Goal: Task Accomplishment & Management: Complete application form

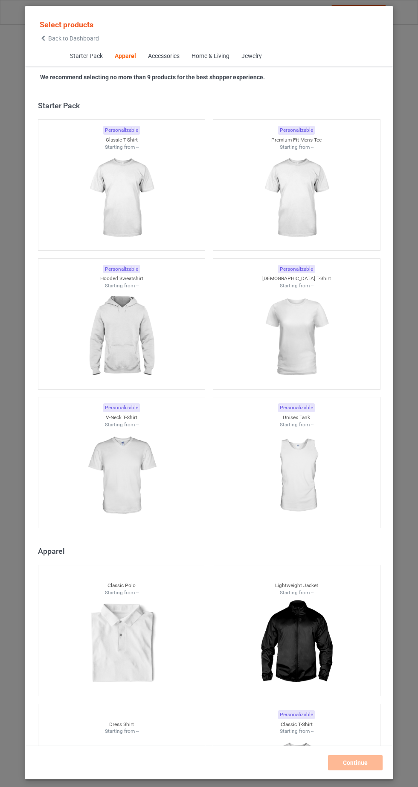
scroll to position [456, 0]
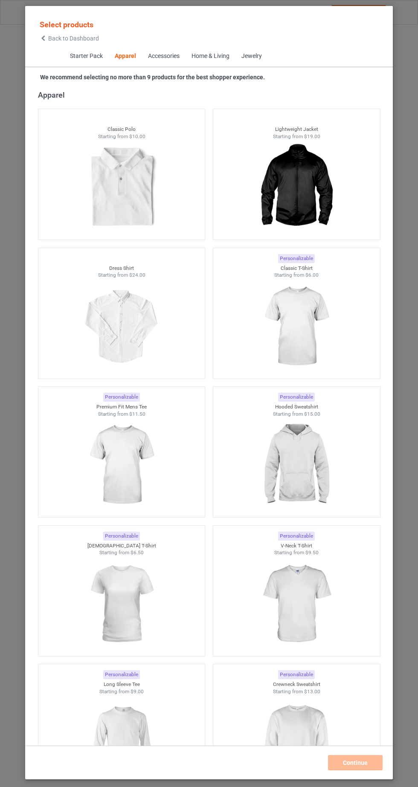
click at [318, 343] on img at bounding box center [296, 327] width 76 height 96
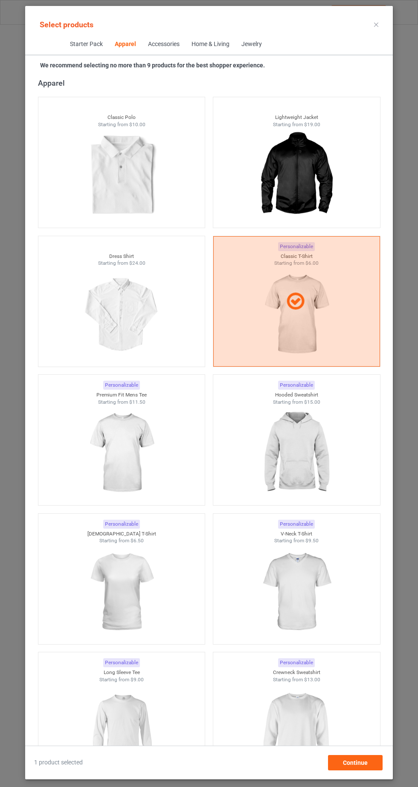
click at [106, 597] on img at bounding box center [121, 592] width 76 height 96
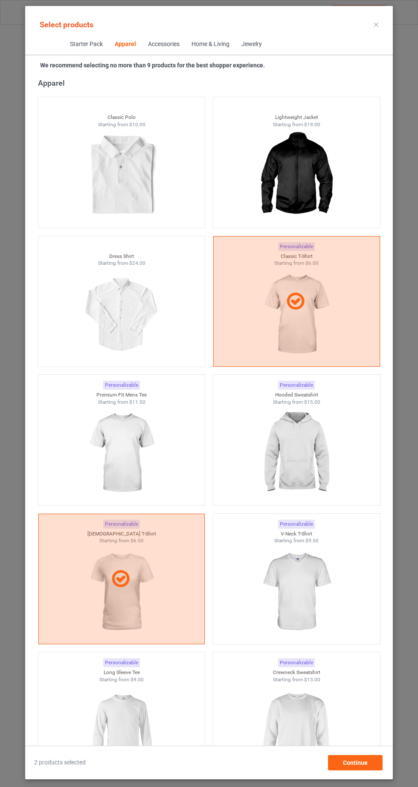
click at [314, 481] on img at bounding box center [296, 453] width 76 height 96
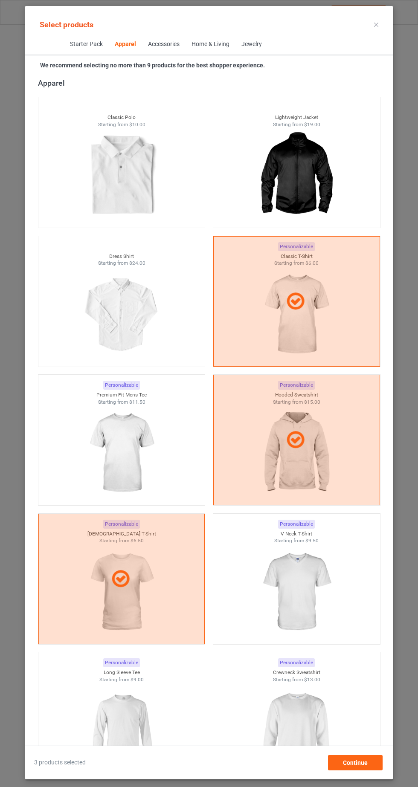
click at [321, 720] on img at bounding box center [296, 731] width 76 height 96
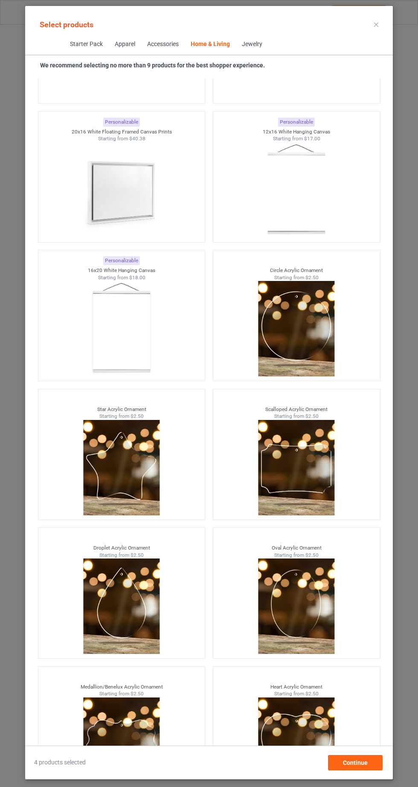
scroll to position [53, 0]
click at [379, 763] on div "Continue" at bounding box center [355, 762] width 55 height 15
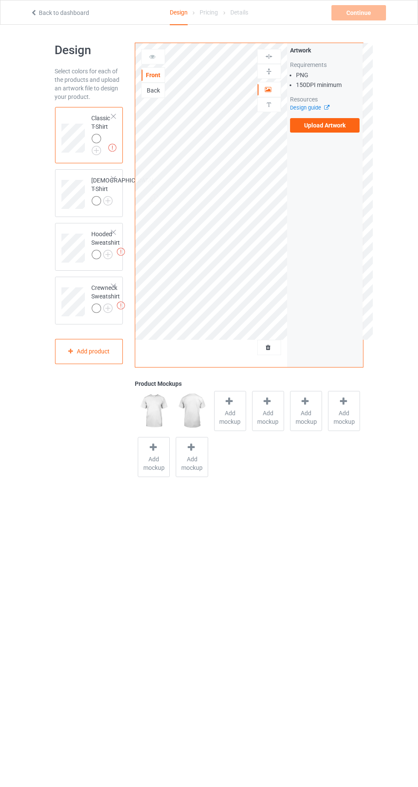
click at [0, 0] on img at bounding box center [0, 0] width 0 height 0
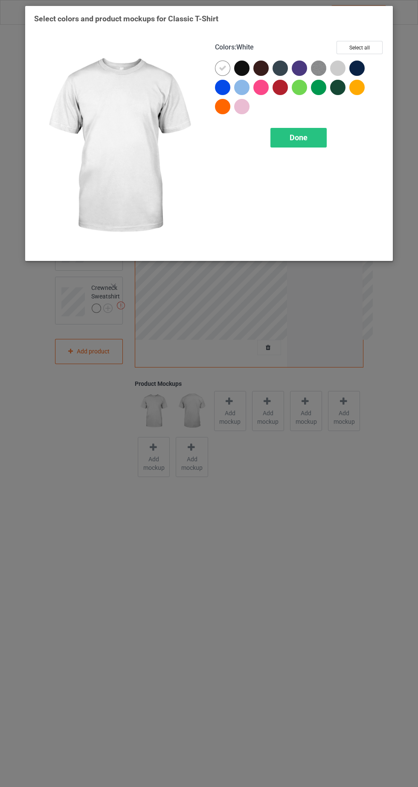
click at [242, 66] on div at bounding box center [241, 68] width 15 height 15
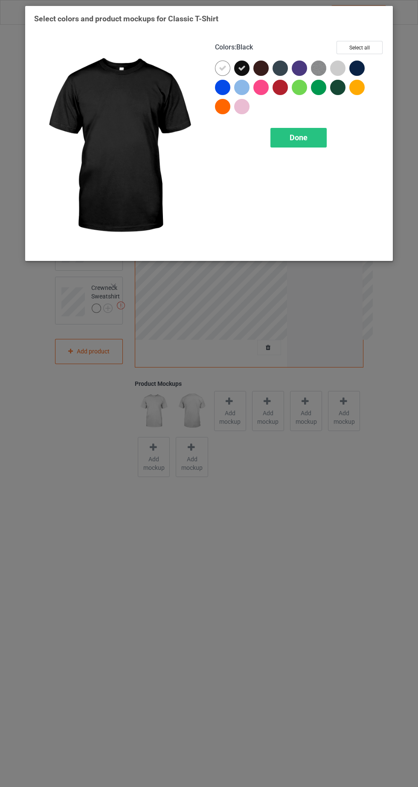
click at [224, 67] on icon at bounding box center [223, 68] width 8 height 8
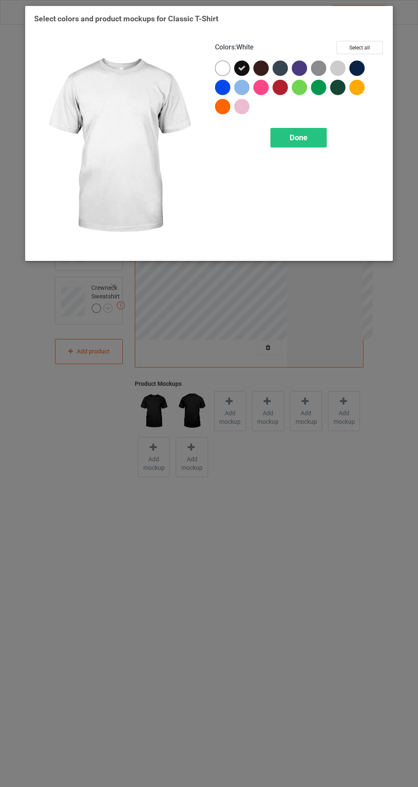
click at [262, 68] on div at bounding box center [260, 68] width 15 height 15
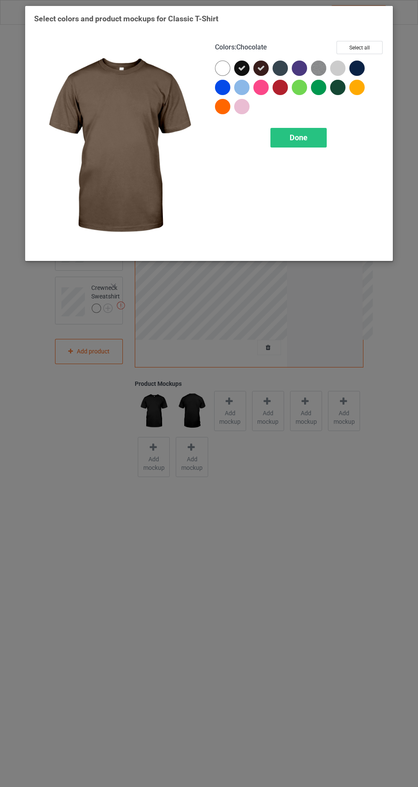
click at [279, 67] on div at bounding box center [279, 68] width 15 height 15
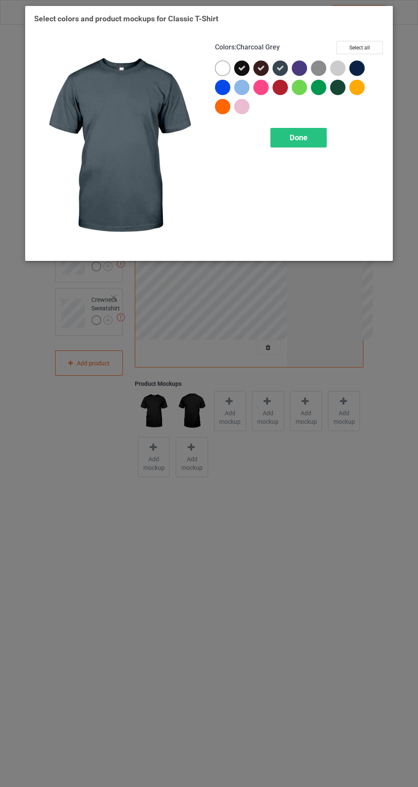
click at [301, 63] on div at bounding box center [299, 68] width 15 height 15
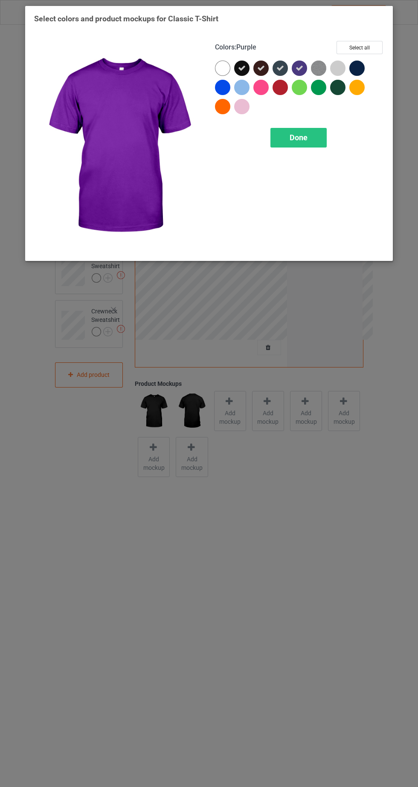
click at [359, 67] on div at bounding box center [356, 68] width 15 height 15
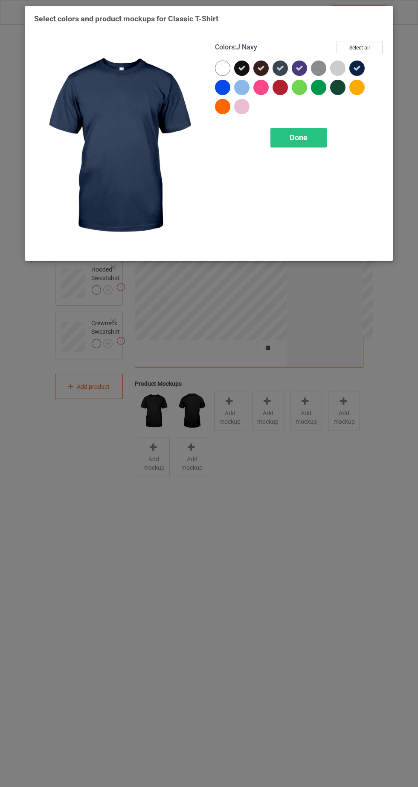
click at [299, 66] on icon at bounding box center [299, 68] width 8 height 8
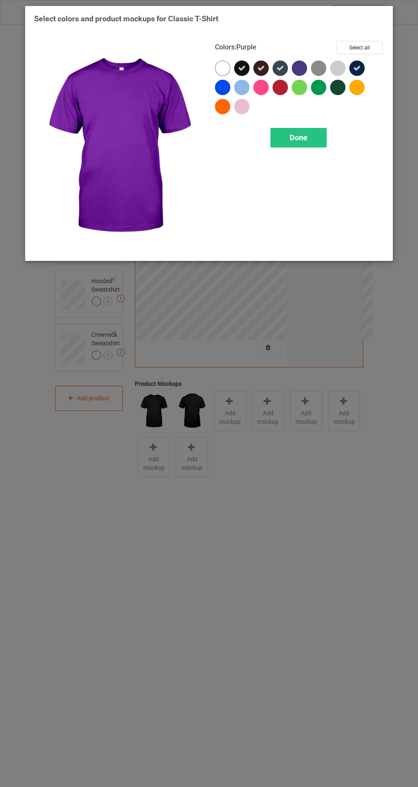
click at [322, 68] on img at bounding box center [318, 68] width 15 height 15
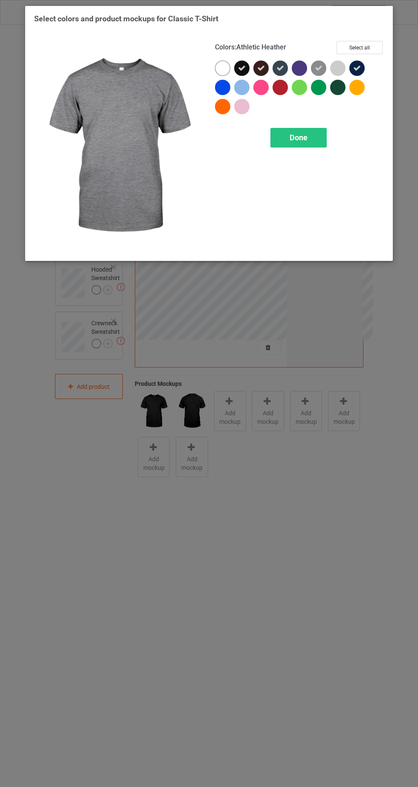
click at [322, 140] on div "Done" at bounding box center [298, 138] width 56 height 20
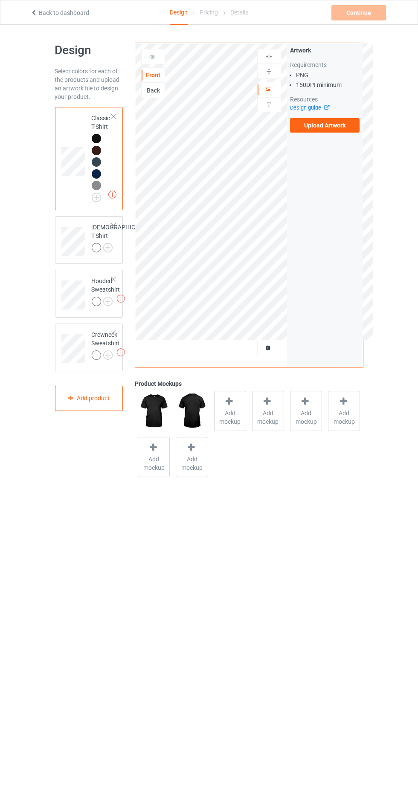
click at [351, 124] on label "Upload Artwork" at bounding box center [325, 125] width 70 height 14
click at [0, 0] on input "Upload Artwork" at bounding box center [0, 0] width 0 height 0
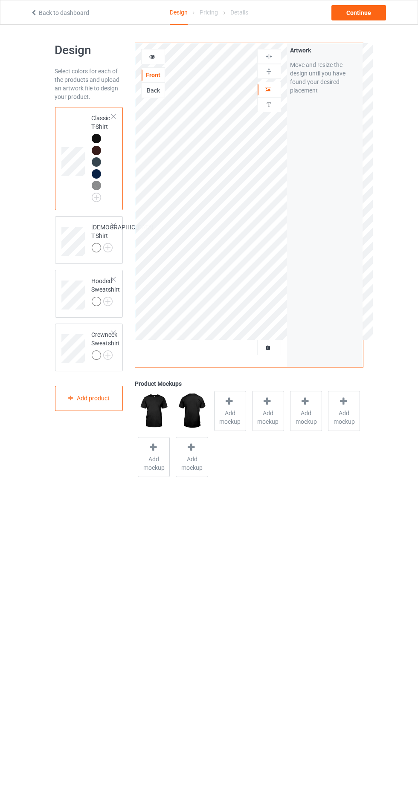
click at [152, 53] on icon at bounding box center [152, 55] width 7 height 6
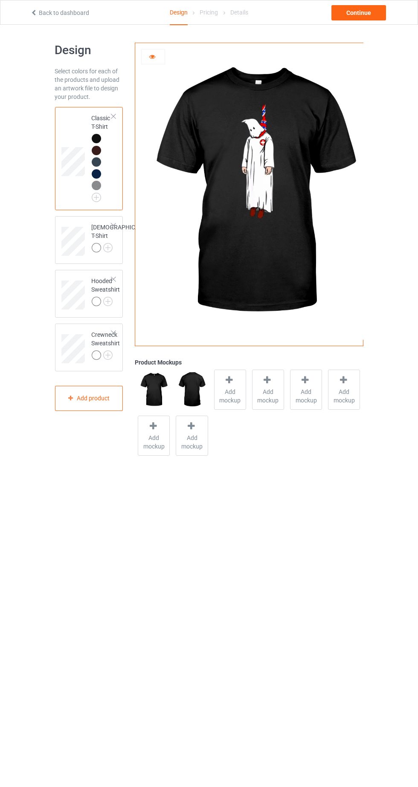
click at [101, 149] on div at bounding box center [98, 152] width 12 height 12
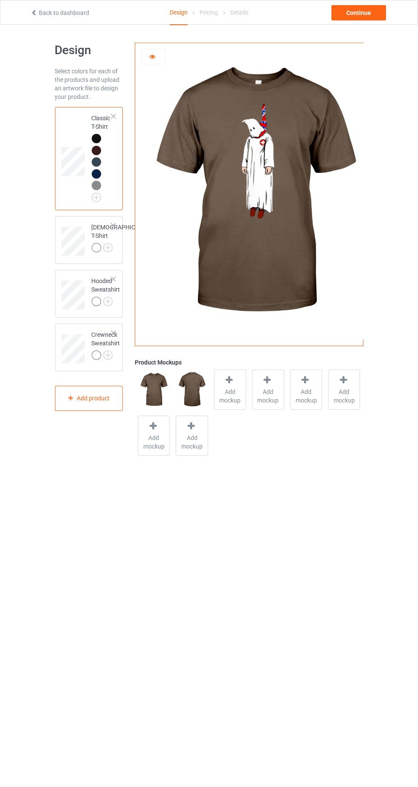
click at [101, 173] on div at bounding box center [98, 175] width 12 height 12
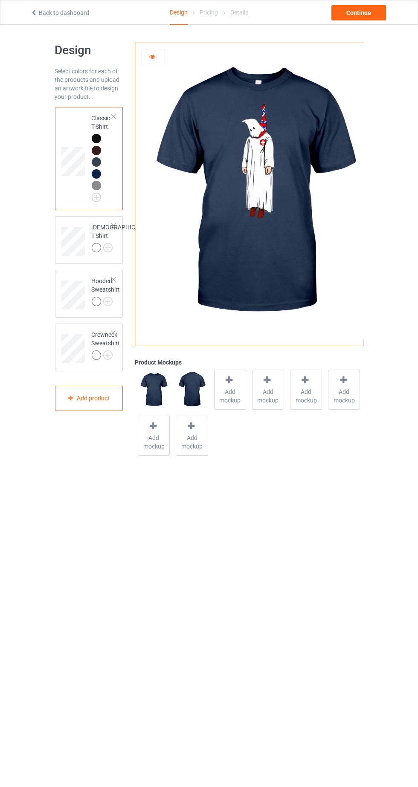
click at [101, 186] on div at bounding box center [98, 187] width 12 height 12
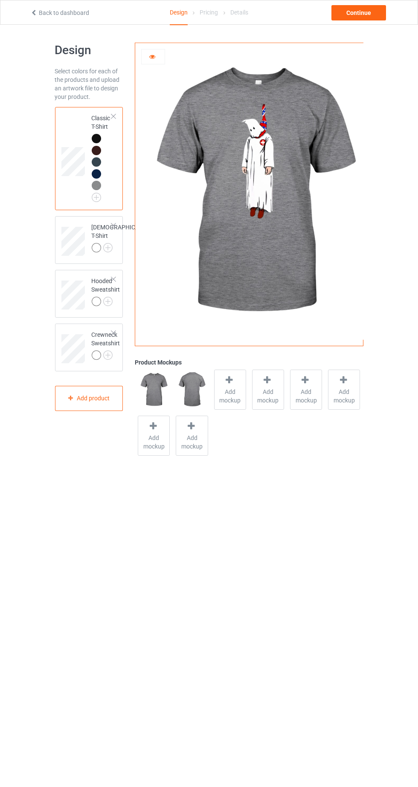
click at [0, 0] on img at bounding box center [0, 0] width 0 height 0
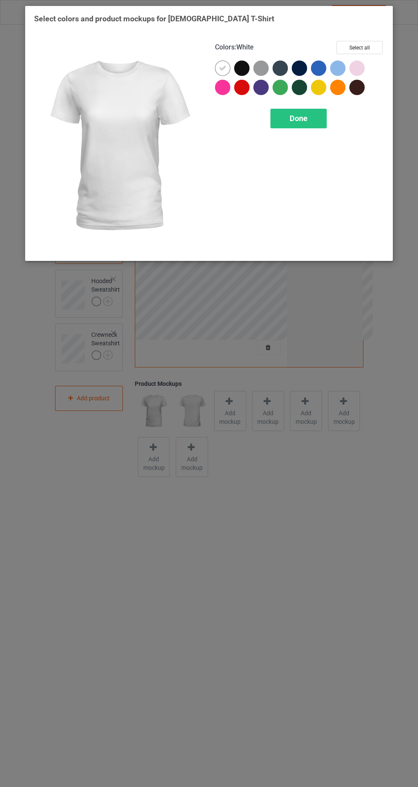
click at [249, 61] on div at bounding box center [243, 70] width 19 height 19
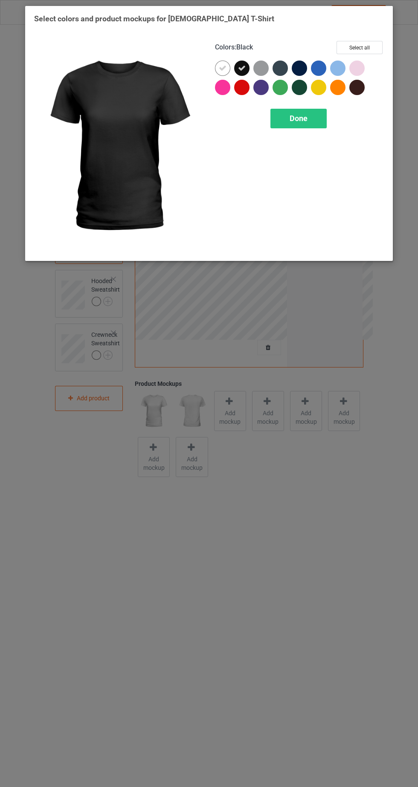
click at [222, 67] on icon at bounding box center [223, 68] width 8 height 8
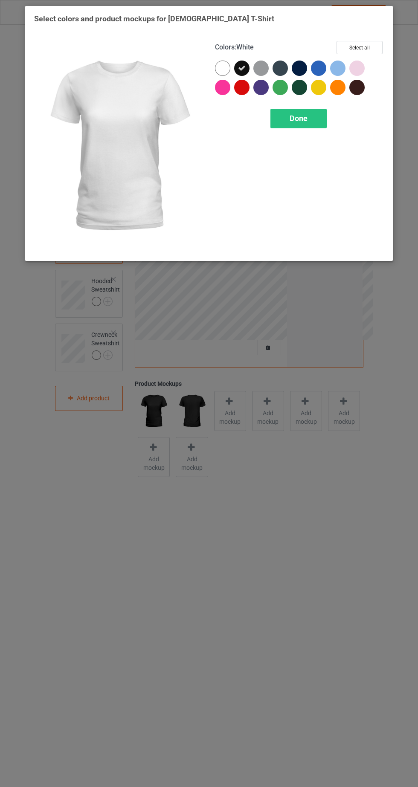
click at [261, 62] on div at bounding box center [260, 68] width 15 height 15
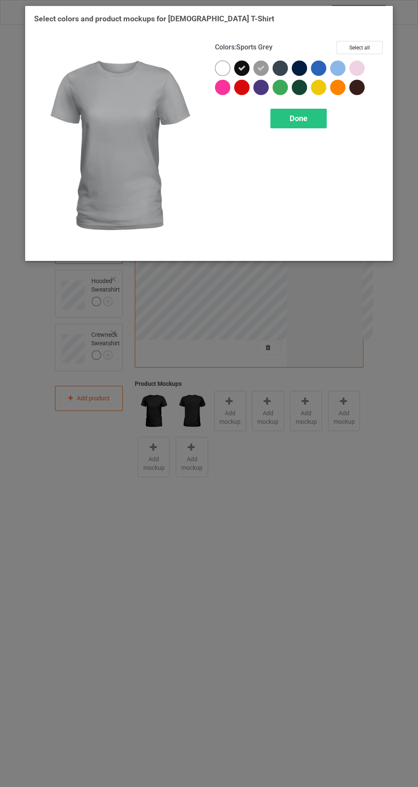
click at [275, 61] on div at bounding box center [281, 70] width 19 height 19
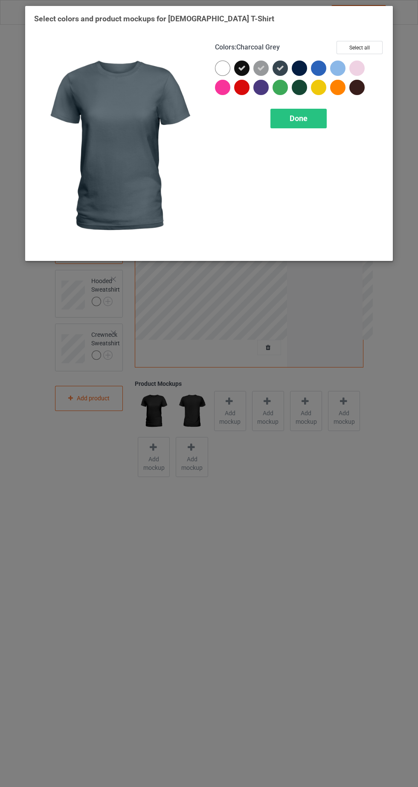
click at [303, 66] on div at bounding box center [299, 68] width 15 height 15
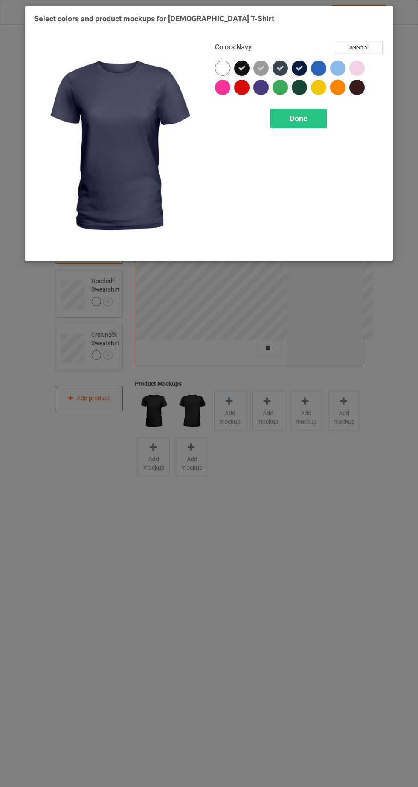
click at [298, 90] on div at bounding box center [299, 87] width 15 height 15
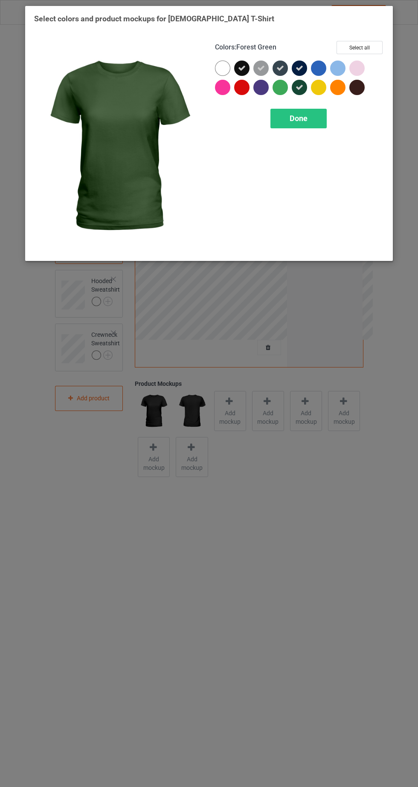
click at [358, 91] on div at bounding box center [356, 87] width 15 height 15
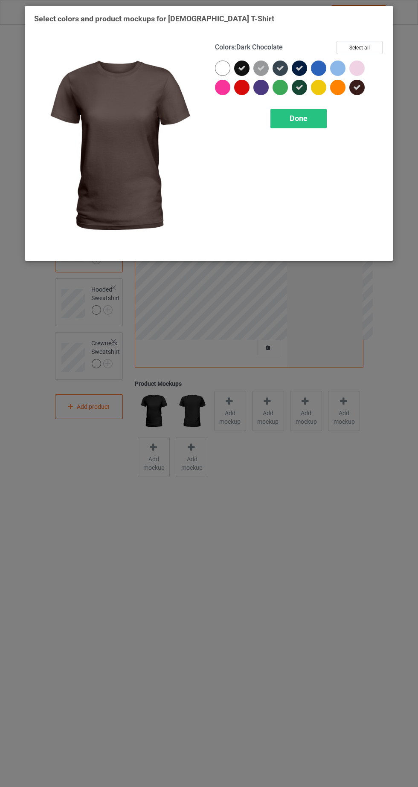
click at [266, 90] on div at bounding box center [260, 87] width 15 height 15
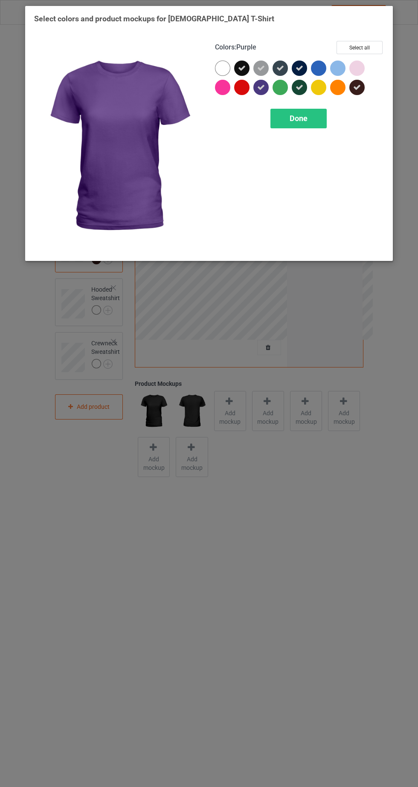
click at [317, 122] on div "Done" at bounding box center [298, 119] width 56 height 20
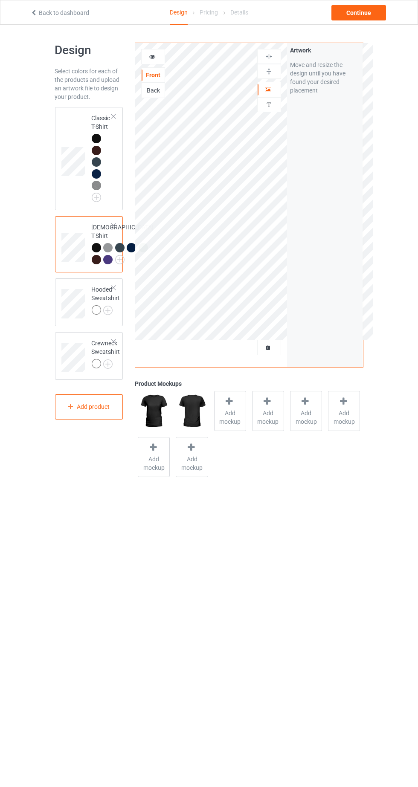
click at [103, 267] on div at bounding box center [109, 261] width 12 height 12
click at [152, 55] on icon at bounding box center [152, 55] width 7 height 6
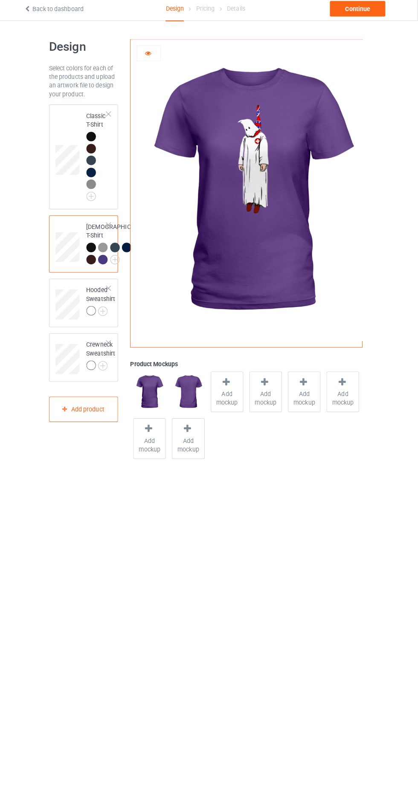
click at [127, 252] on div at bounding box center [131, 247] width 9 height 9
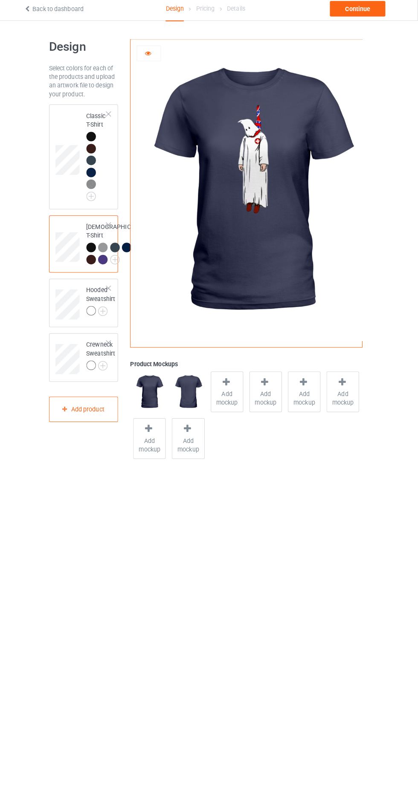
click at [103, 252] on div at bounding box center [107, 247] width 9 height 9
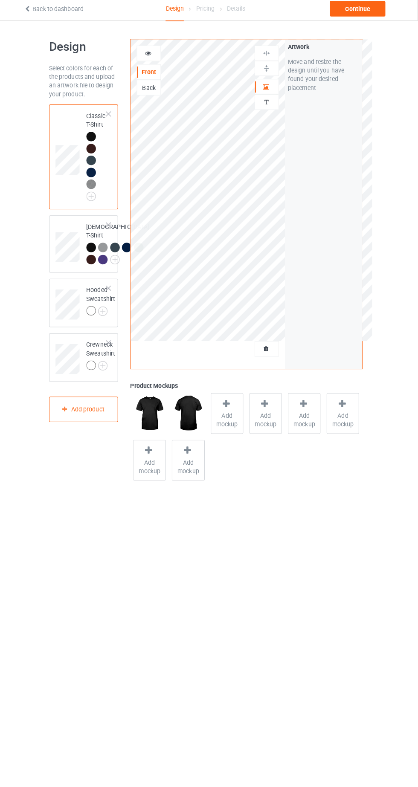
click at [0, 0] on img at bounding box center [0, 0] width 0 height 0
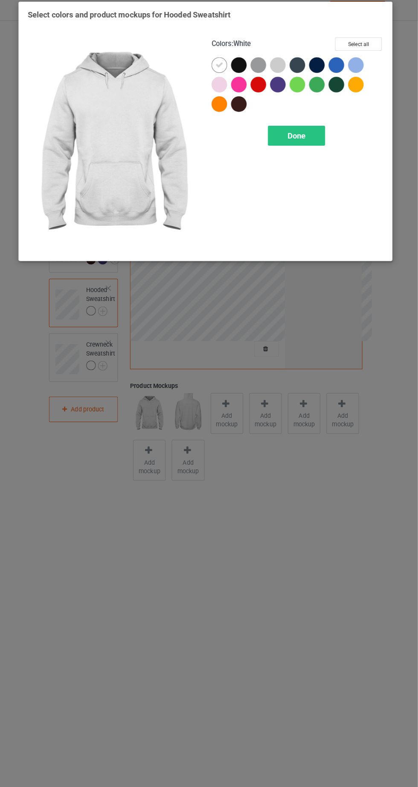
click at [237, 69] on div at bounding box center [241, 68] width 15 height 15
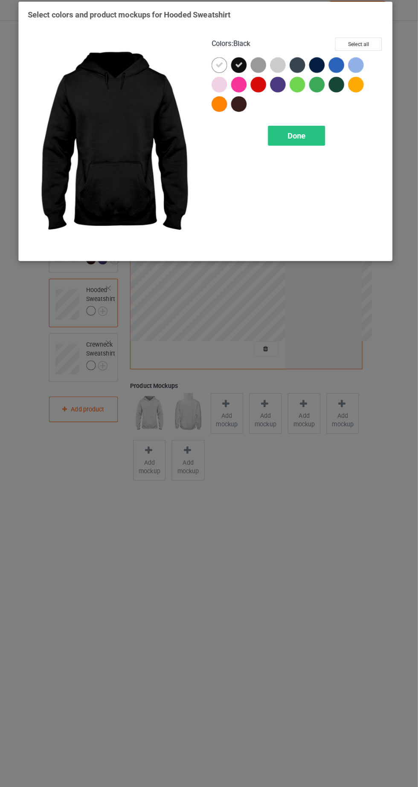
click at [220, 66] on icon at bounding box center [223, 68] width 8 height 8
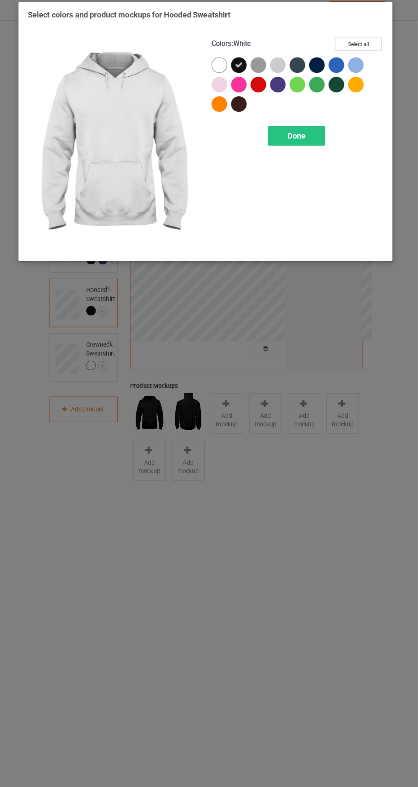
click at [315, 72] on div at bounding box center [318, 68] width 15 height 15
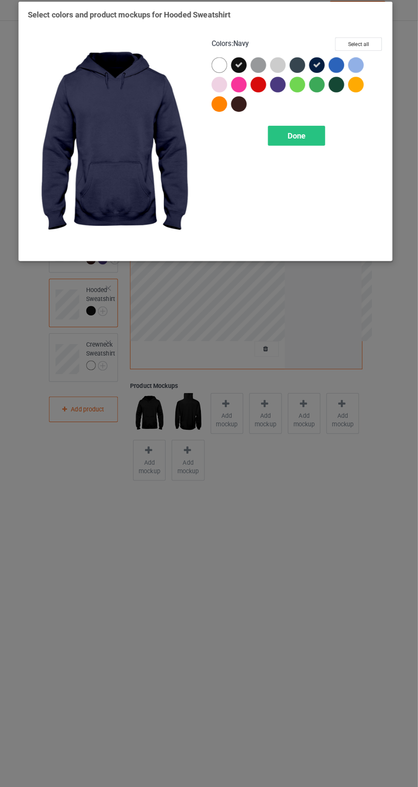
click at [295, 71] on div at bounding box center [299, 68] width 15 height 15
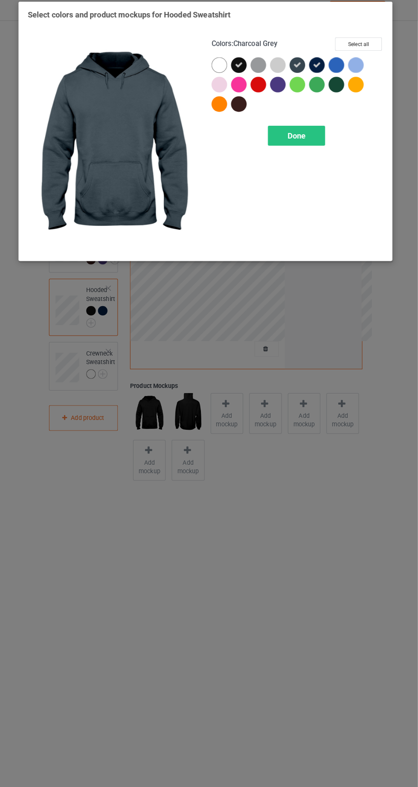
click at [340, 95] on div at bounding box center [339, 89] width 19 height 19
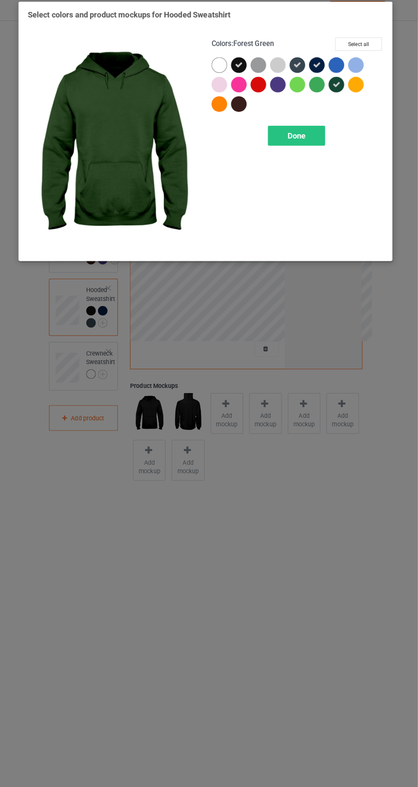
click at [280, 90] on div at bounding box center [279, 87] width 15 height 15
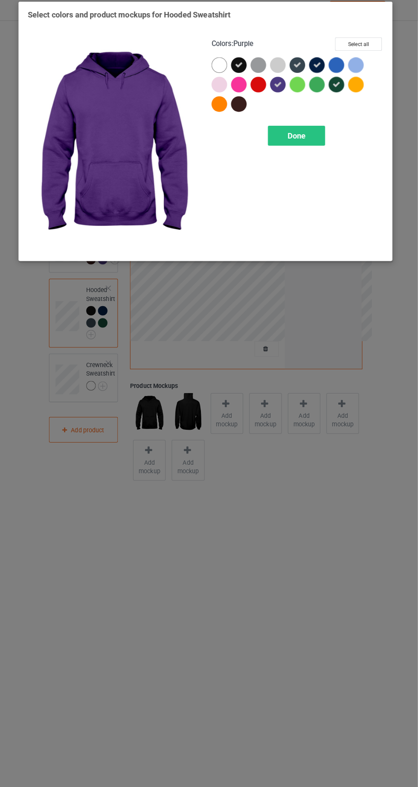
click at [242, 115] on div at bounding box center [243, 108] width 19 height 19
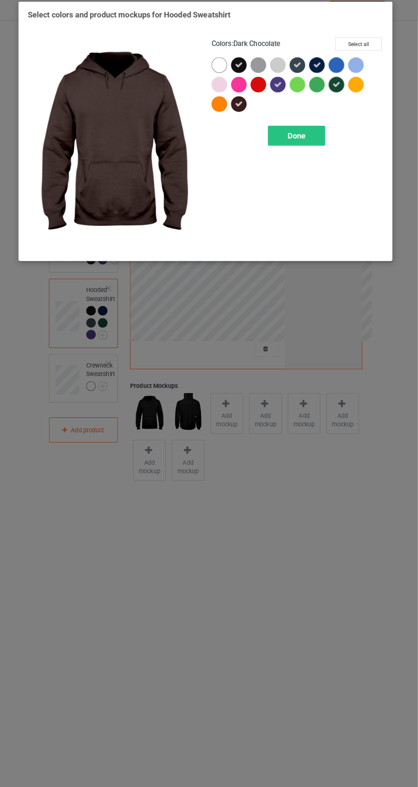
click at [260, 71] on div at bounding box center [260, 68] width 15 height 15
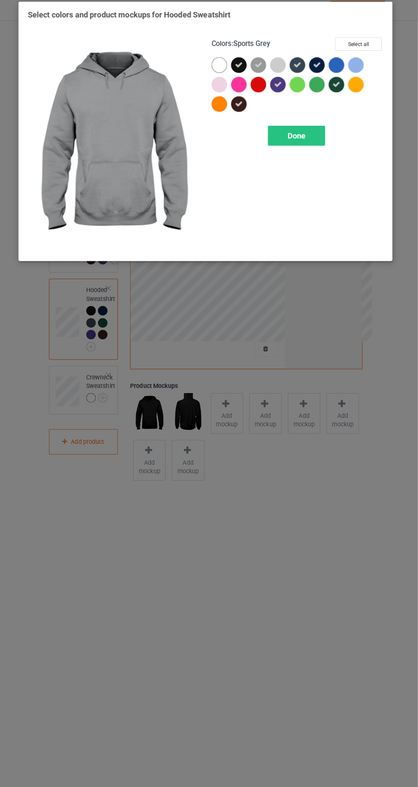
click at [316, 138] on div "Done" at bounding box center [298, 138] width 56 height 20
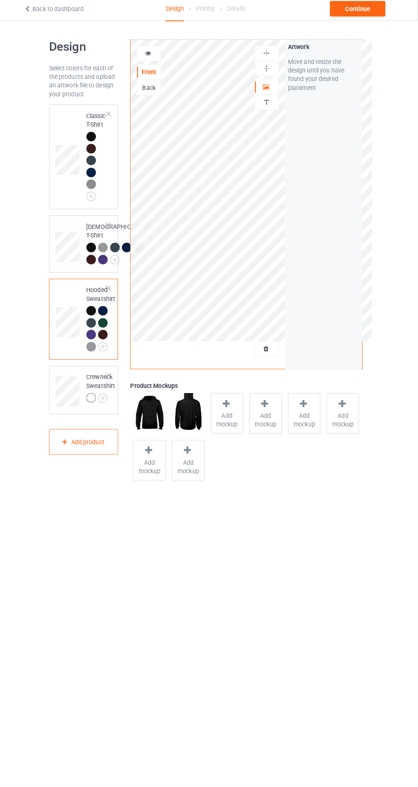
click at [0, 0] on img at bounding box center [0, 0] width 0 height 0
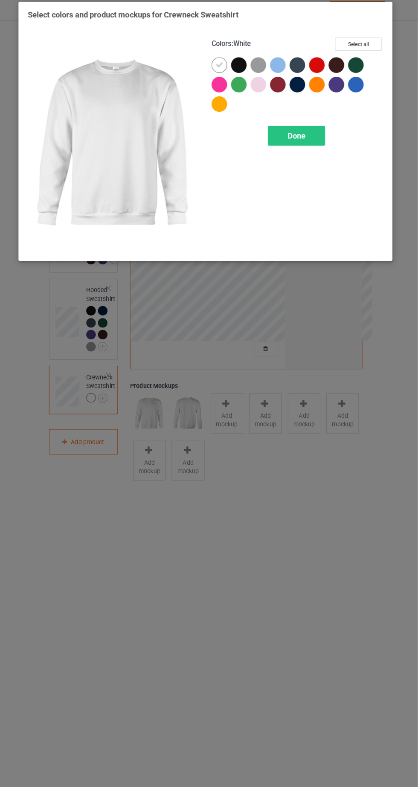
click at [242, 69] on div at bounding box center [241, 68] width 15 height 15
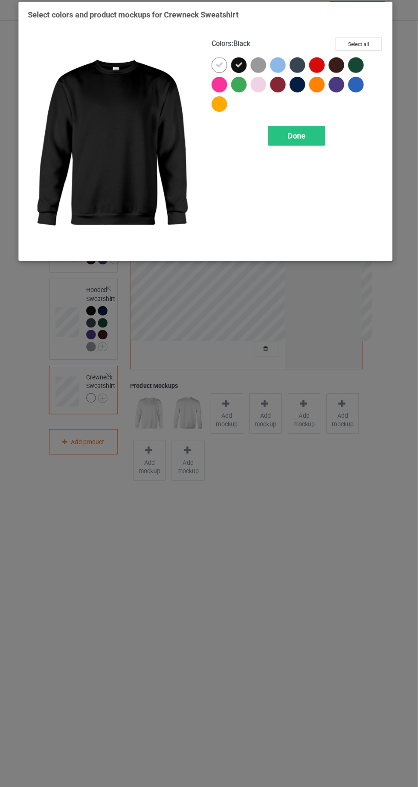
click at [223, 66] on icon at bounding box center [223, 68] width 8 height 8
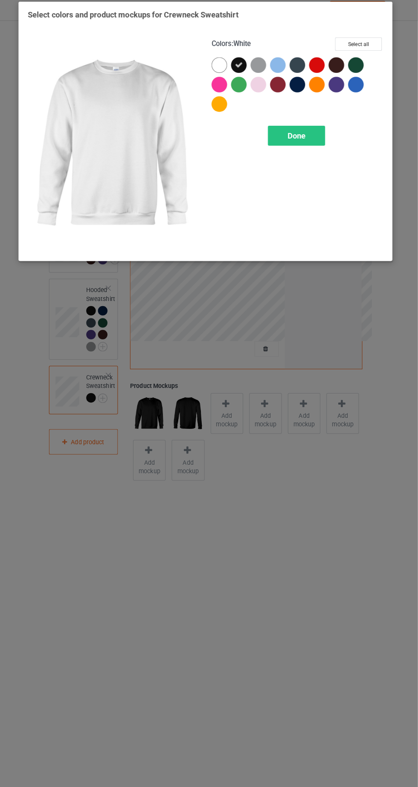
click at [261, 71] on div at bounding box center [260, 68] width 15 height 15
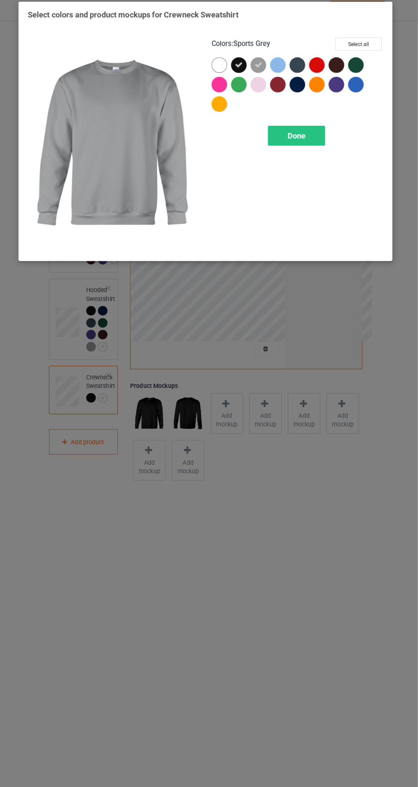
click at [302, 72] on div at bounding box center [299, 68] width 15 height 15
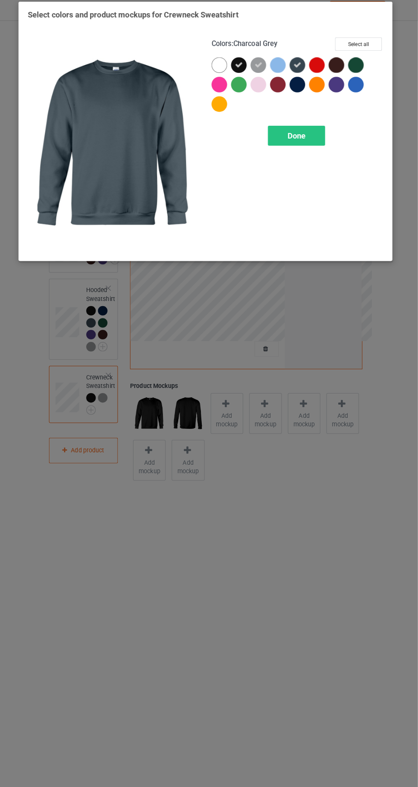
click at [337, 66] on div at bounding box center [337, 68] width 15 height 15
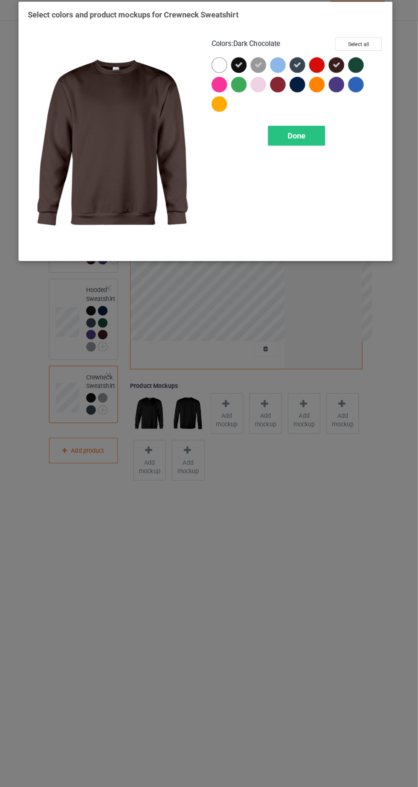
click at [358, 72] on div at bounding box center [356, 68] width 15 height 15
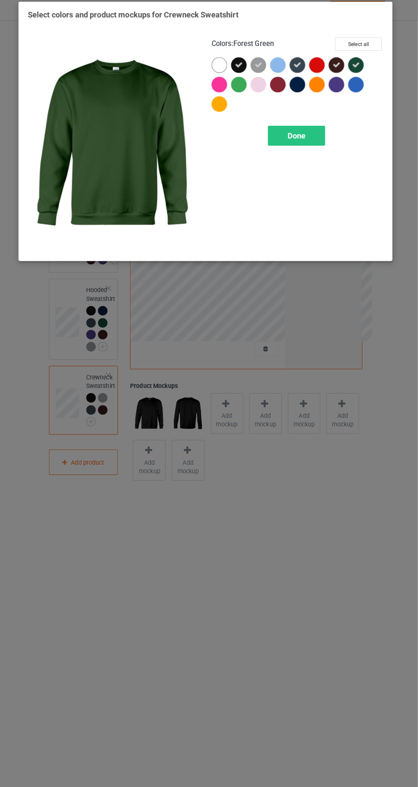
click at [339, 95] on div at bounding box center [339, 89] width 19 height 19
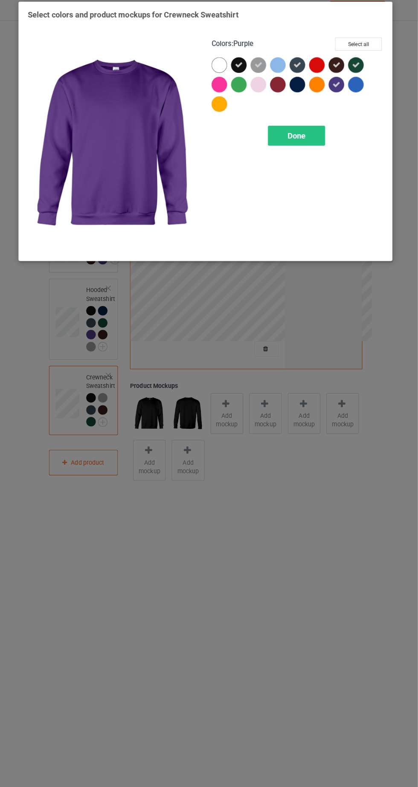
click at [302, 95] on div at bounding box center [301, 89] width 19 height 19
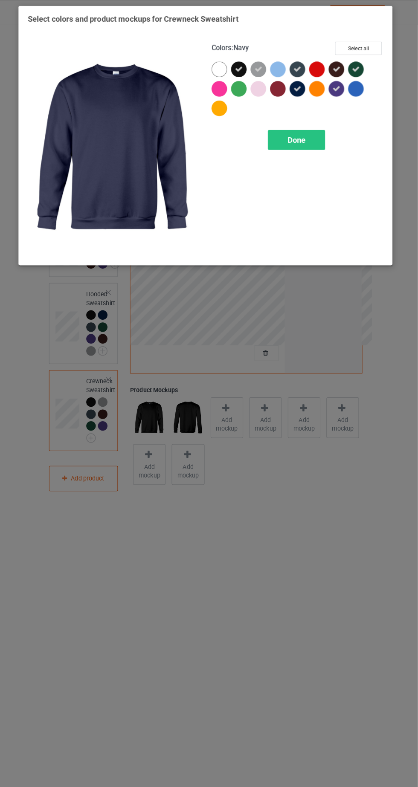
click at [315, 133] on div "Done" at bounding box center [298, 138] width 56 height 20
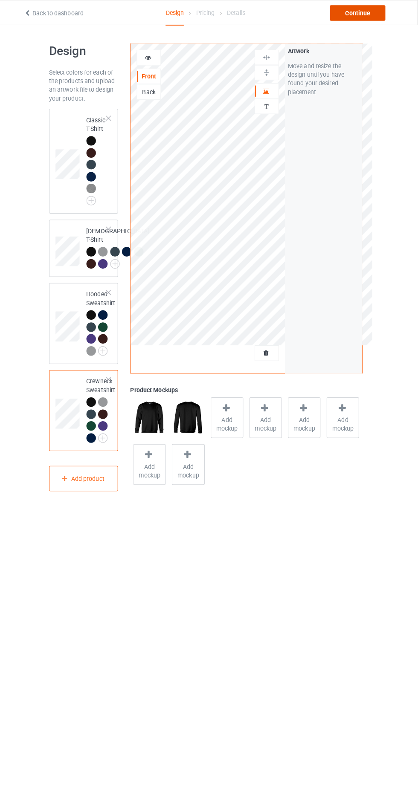
click at [368, 15] on div "Continue" at bounding box center [358, 12] width 55 height 15
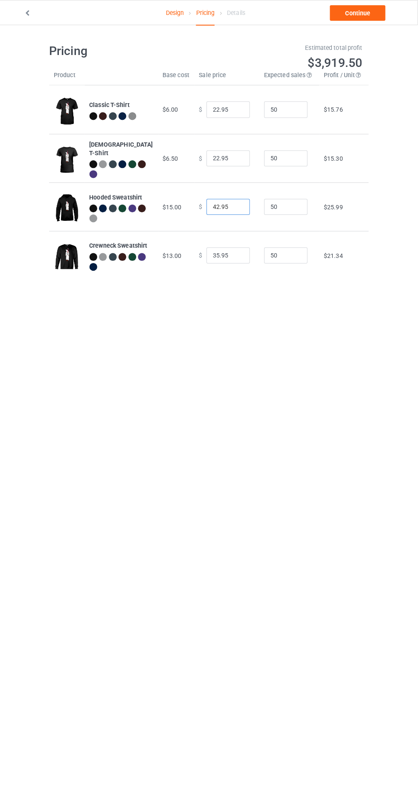
click at [213, 203] on input "42.95" at bounding box center [231, 204] width 43 height 16
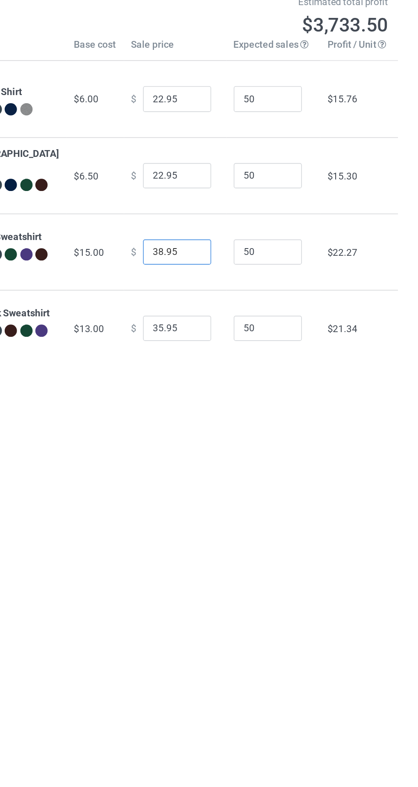
type input "38.95"
click at [214, 253] on input "35.95" at bounding box center [231, 251] width 43 height 16
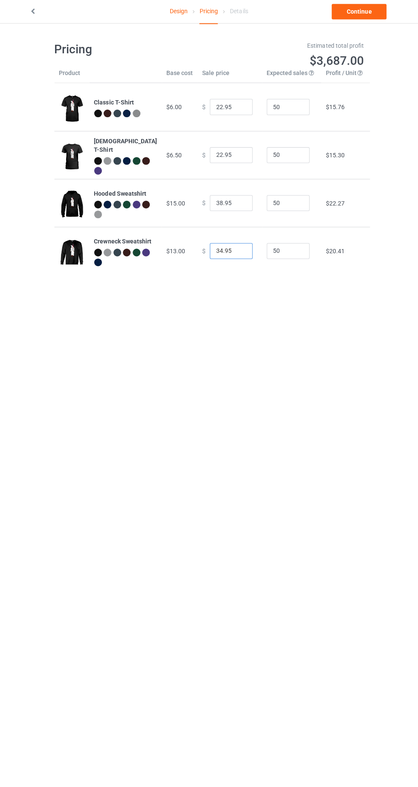
type input "34.95"
click at [364, 70] on div "Estimated total profit $3,687.00" at bounding box center [289, 56] width 160 height 39
click at [372, 15] on link "Continue" at bounding box center [358, 12] width 55 height 15
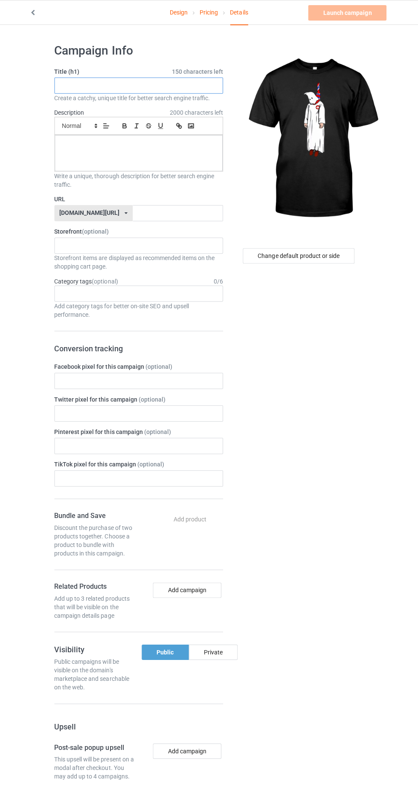
click at [184, 85] on input "text" at bounding box center [139, 85] width 168 height 16
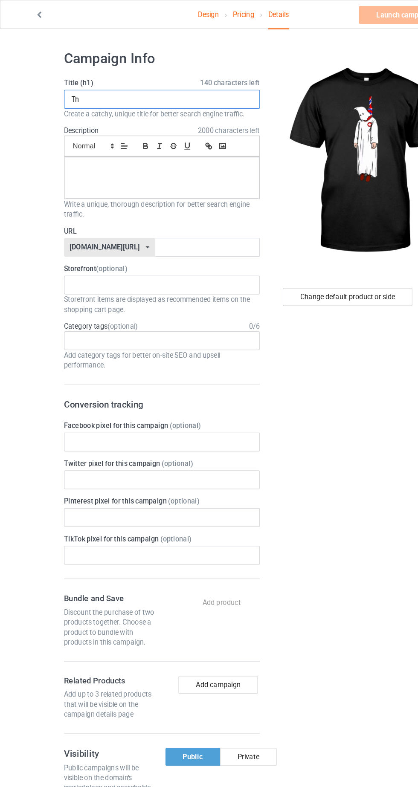
type input "T"
type input "Limited edition"
click at [92, 168] on div at bounding box center [138, 153] width 167 height 36
click at [194, 214] on input "text" at bounding box center [178, 212] width 90 height 16
type input "Wodhldhu"
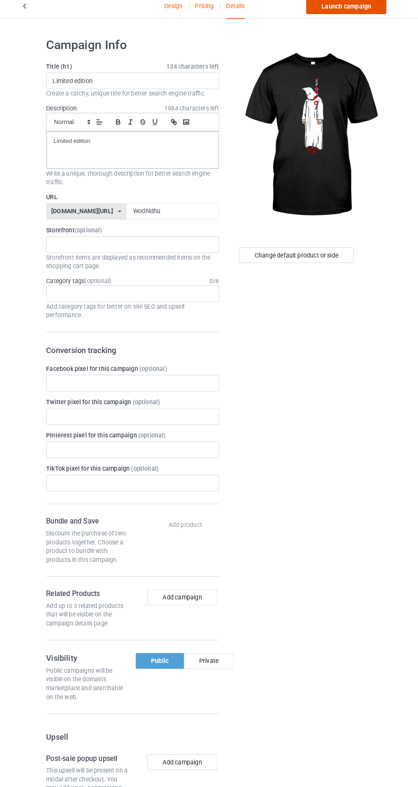
click at [376, 19] on link "Launch campaign" at bounding box center [347, 12] width 78 height 15
